Goal: Information Seeking & Learning: Learn about a topic

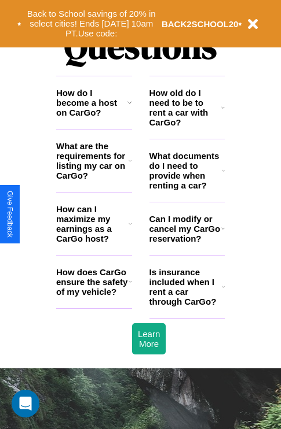
scroll to position [1402, 0]
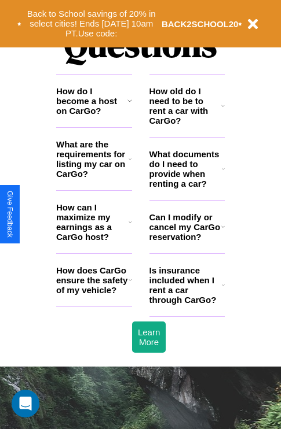
click at [186, 242] on h3 "Can I modify or cancel my CarGo reservation?" at bounding box center [185, 227] width 72 height 30
click at [186, 304] on h3 "Is insurance included when I rent a car through CarGo?" at bounding box center [185, 285] width 72 height 39
click at [222, 231] on icon at bounding box center [222, 226] width 3 height 9
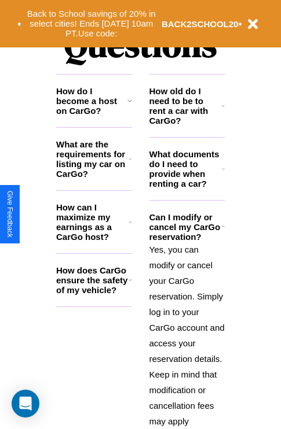
click at [94, 295] on h3 "How does CarGo ensure the safety of my vehicle?" at bounding box center [92, 281] width 72 height 30
click at [94, 178] on h3 "What are the requirements for listing my car on CarGo?" at bounding box center [92, 158] width 72 height 39
